Goal: Information Seeking & Learning: Learn about a topic

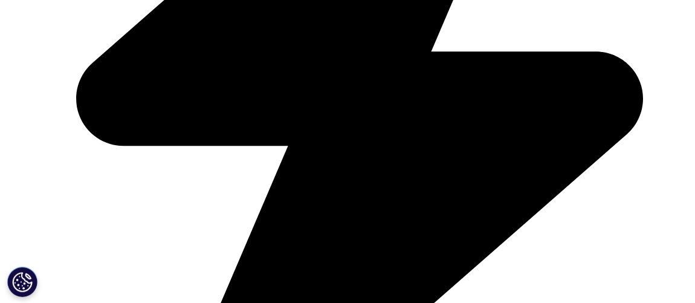
scroll to position [2634, 0]
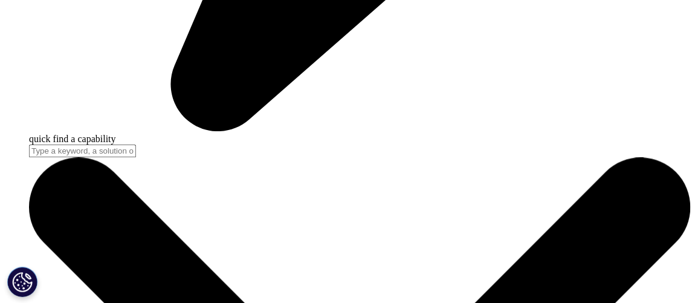
scroll to position [0, 597]
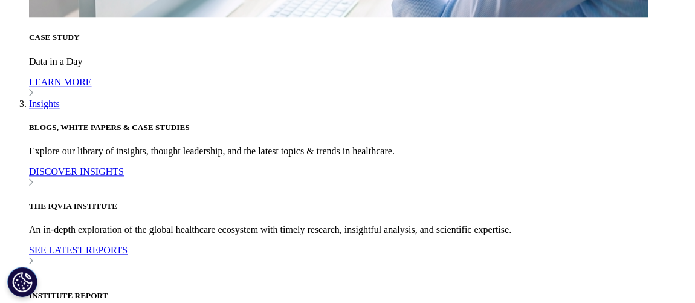
drag, startPoint x: 400, startPoint y: 144, endPoint x: 385, endPoint y: 178, distance: 37.3
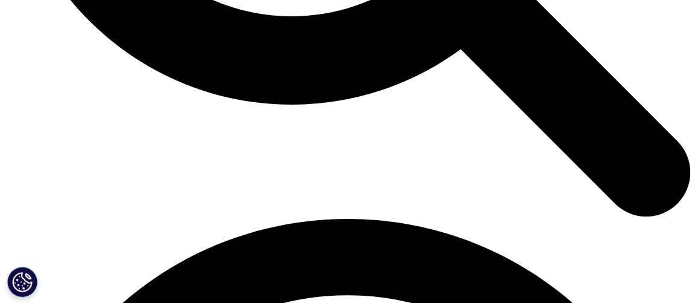
scroll to position [1215, 0]
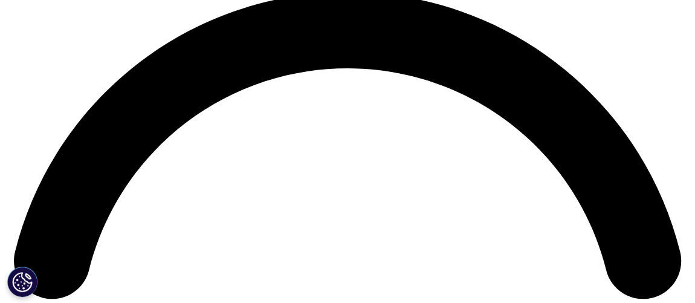
scroll to position [1381, 0]
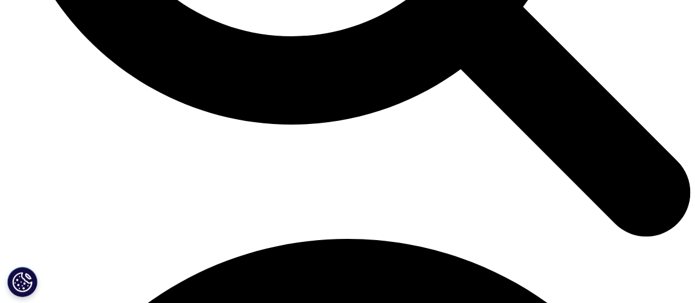
scroll to position [1154, 0]
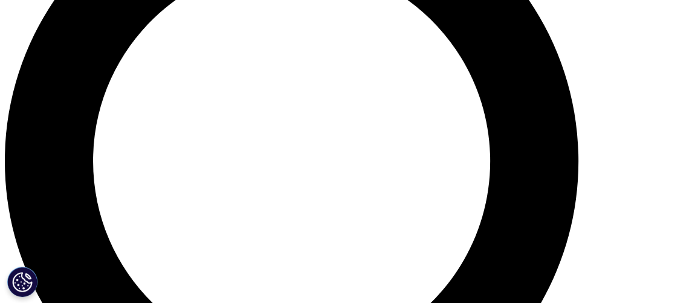
scroll to position [832, 0]
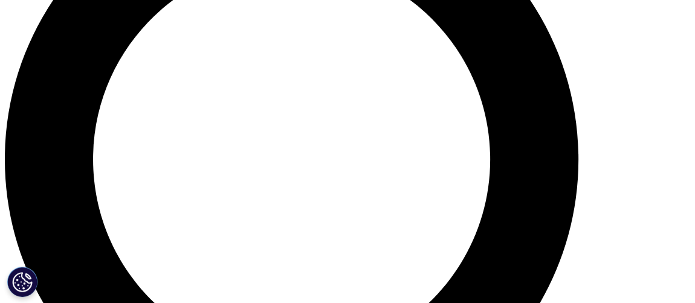
scroll to position [1381, 0]
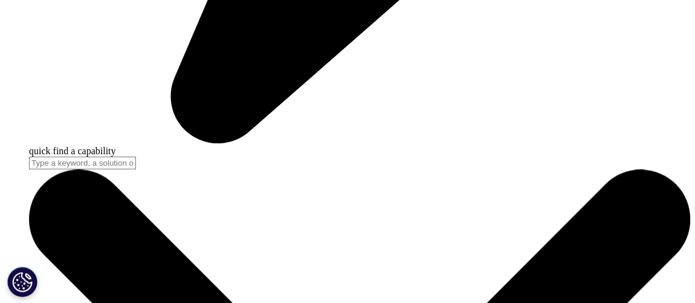
scroll to position [2931, 0]
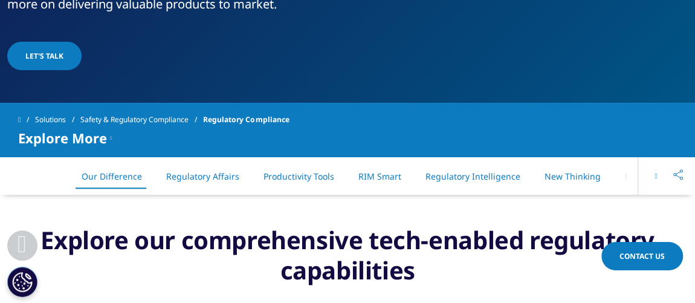
scroll to position [444, 0]
click at [194, 170] on link "Regulatory Affairs" at bounding box center [202, 175] width 73 height 11
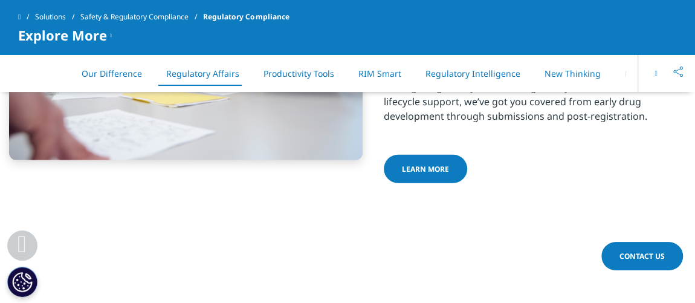
scroll to position [1459, 0]
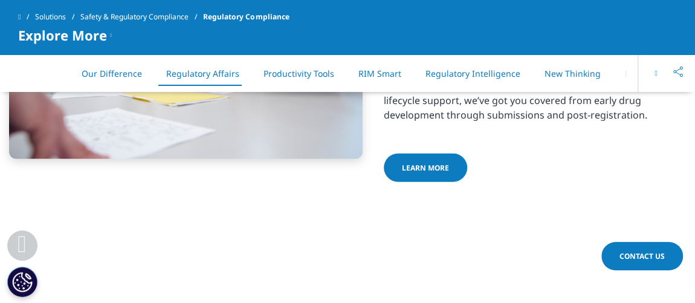
click at [279, 68] on link "Productivity Tools" at bounding box center [298, 73] width 71 height 11
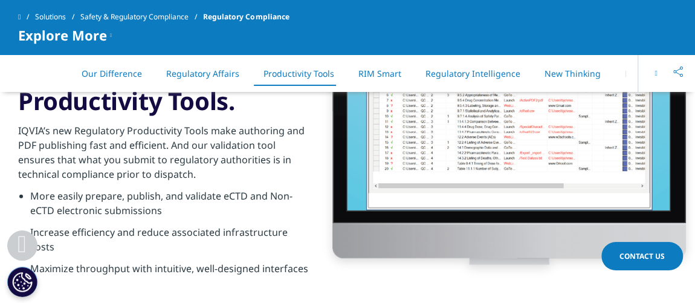
scroll to position [1740, 0]
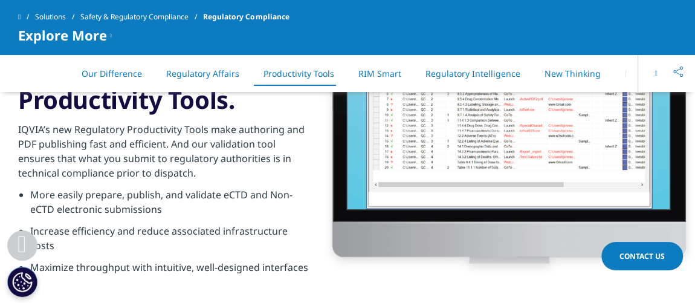
click at [382, 69] on link "RIM Smart" at bounding box center [379, 73] width 43 height 11
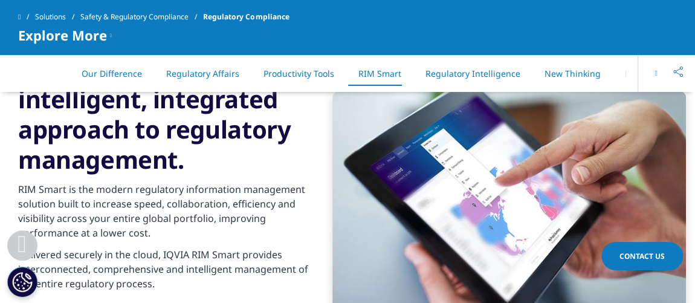
scroll to position [2635, 0]
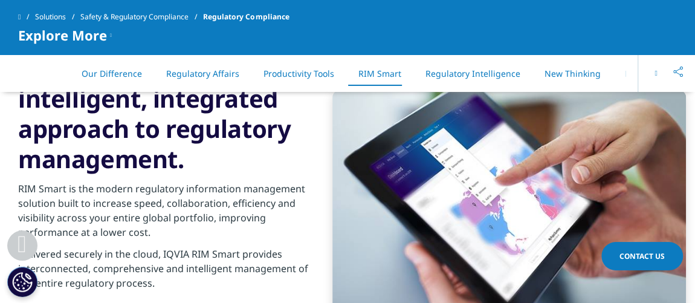
click at [462, 60] on li "Regulatory Intelligence" at bounding box center [472, 74] width 119 height 36
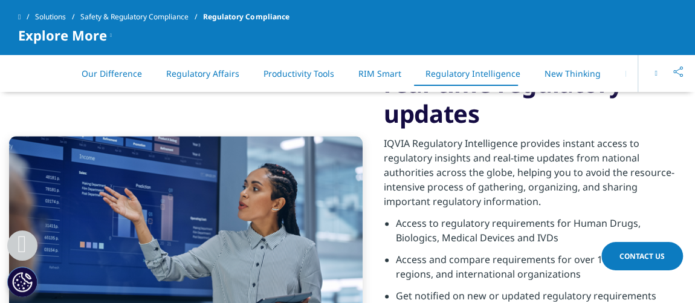
scroll to position [3002, 0]
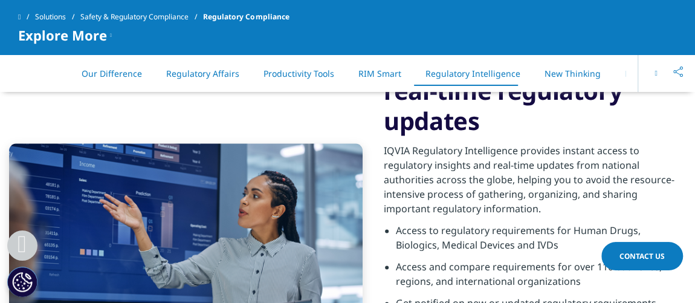
click at [389, 79] on link "RIM Smart" at bounding box center [379, 73] width 43 height 11
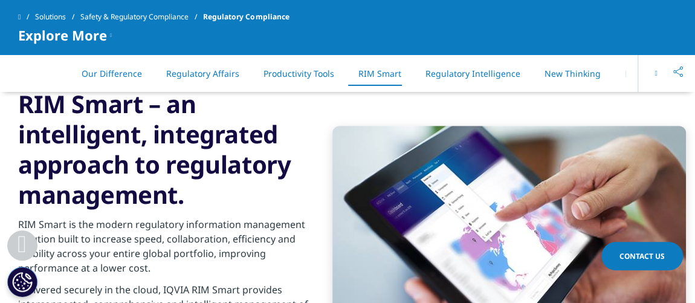
scroll to position [2588, 0]
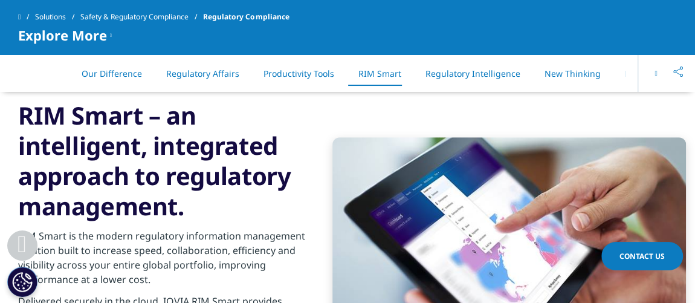
click at [312, 84] on li "Productivity Tools" at bounding box center [298, 74] width 95 height 36
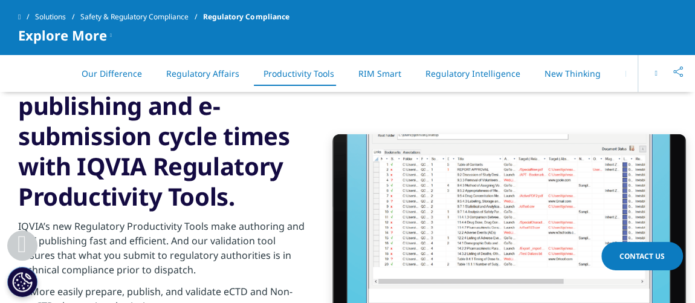
scroll to position [1635, 0]
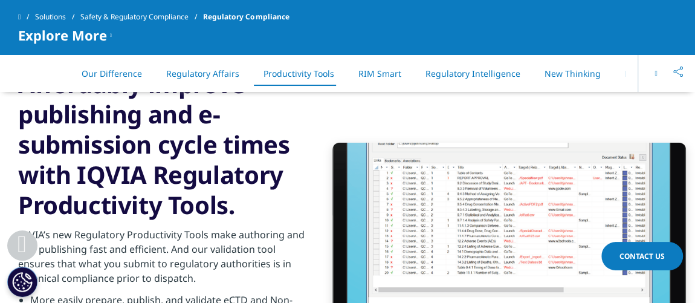
click at [189, 76] on link "Regulatory Affairs" at bounding box center [202, 73] width 73 height 11
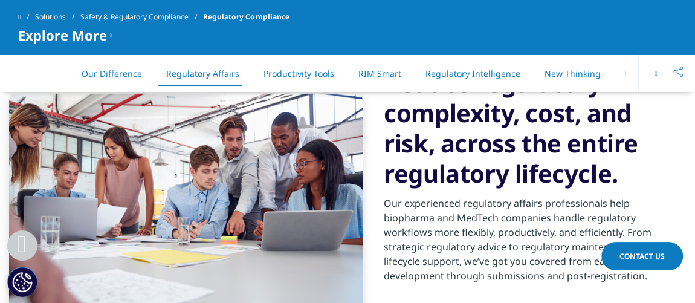
scroll to position [1298, 0]
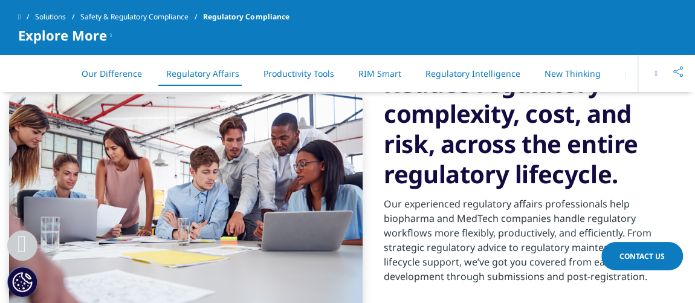
click at [109, 74] on link "Our Difference" at bounding box center [112, 73] width 60 height 11
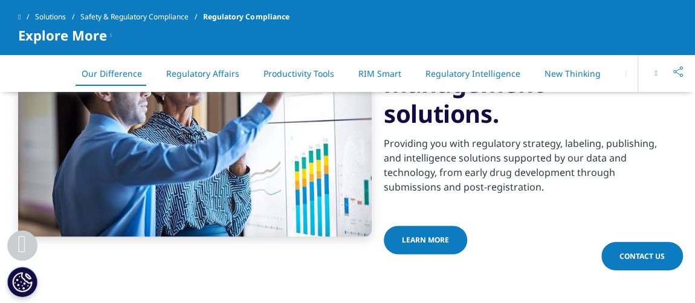
scroll to position [727, 0]
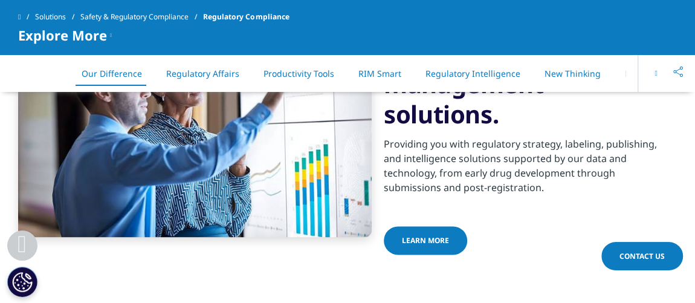
click at [420, 243] on span "LEARN MORE" at bounding box center [425, 240] width 47 height 10
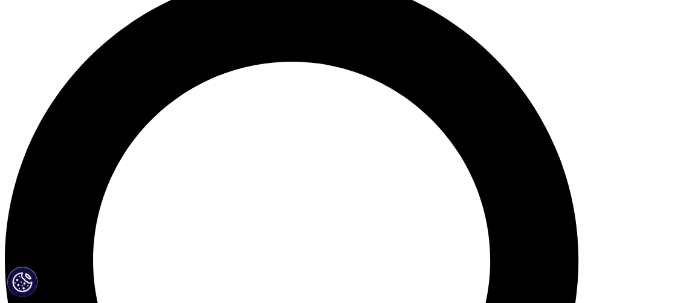
scroll to position [733, 0]
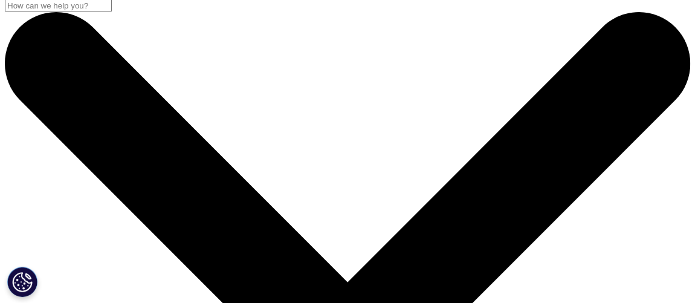
scroll to position [5, 0]
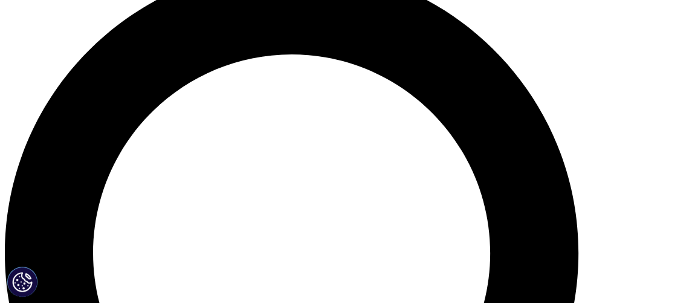
scroll to position [740, 0]
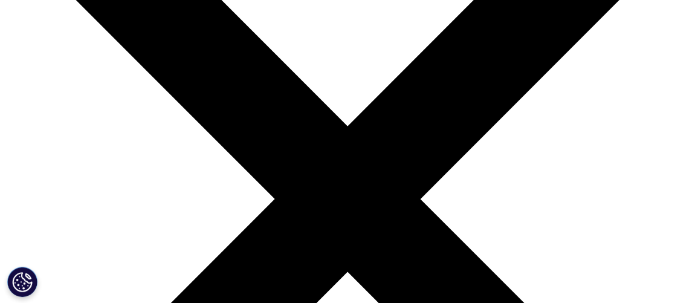
scroll to position [153, 0]
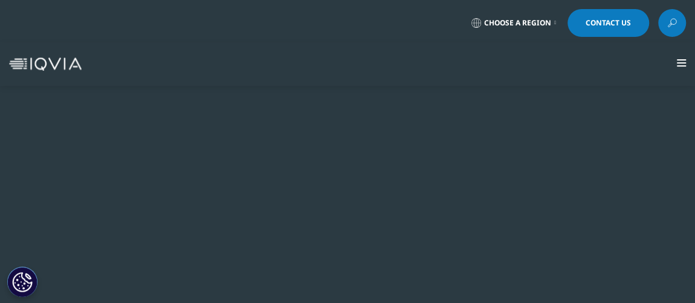
click at [0, 0] on li "Products CLINICAL PRODUCTS Planning Suite Grant Plan Site Suite Clinical Trial …" at bounding box center [0, 0] width 0 height 0
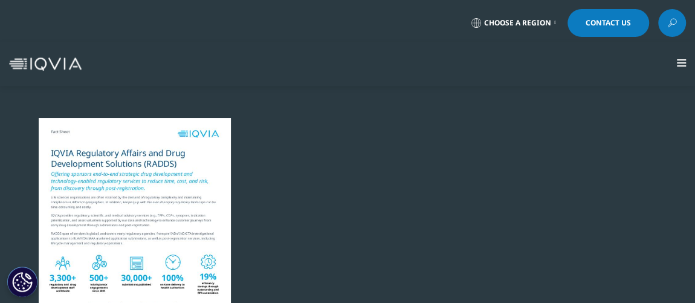
click at [0, 0] on link "RIM Smart" at bounding box center [0, 0] width 0 height 0
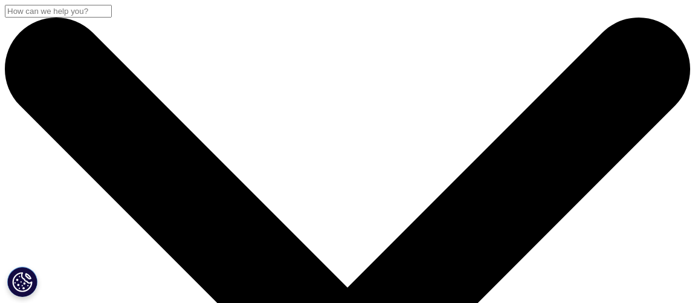
scroll to position [753, 0]
